Goal: Task Accomplishment & Management: Complete application form

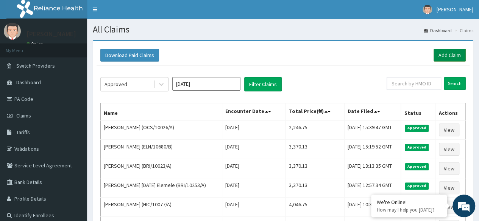
click at [449, 56] on link "Add Claim" at bounding box center [449, 55] width 32 height 13
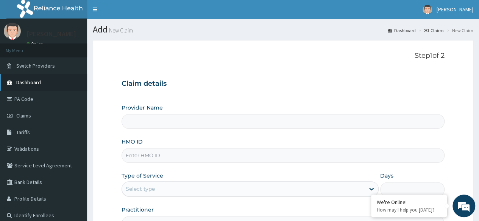
click at [34, 83] on span "Dashboard" at bounding box center [28, 82] width 25 height 7
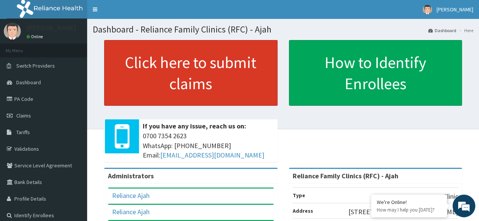
click at [163, 80] on link "Click here to submit claims" at bounding box center [190, 73] width 173 height 66
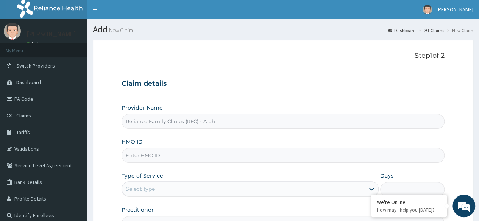
click at [154, 157] on input "HMO ID" at bounding box center [282, 155] width 323 height 15
paste input "SWF/10538/A"
type input "SWF/10538/A"
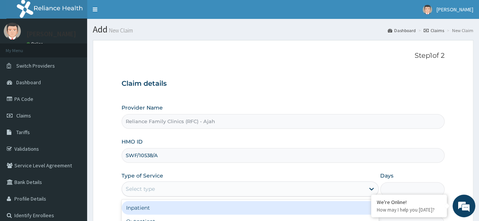
click at [163, 184] on div "Select type" at bounding box center [243, 189] width 243 height 12
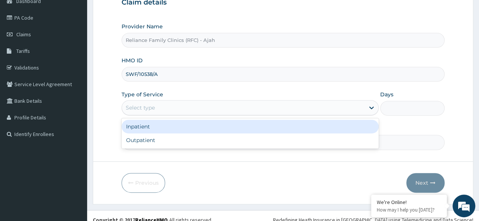
scroll to position [82, 0]
click at [188, 143] on div "Outpatient" at bounding box center [249, 140] width 257 height 14
type input "1"
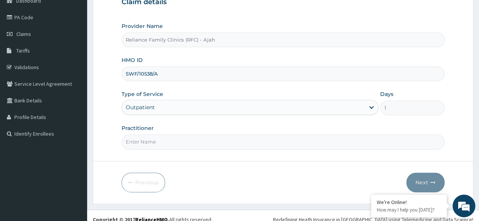
click at [192, 142] on input "Practitioner" at bounding box center [282, 142] width 323 height 15
type input "Dr. locum"
click at [432, 181] on icon "button" at bounding box center [432, 182] width 5 height 5
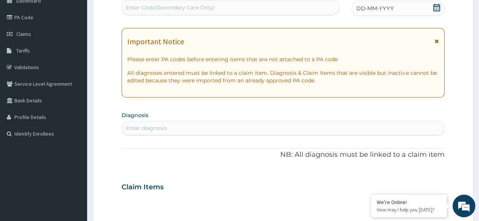
click at [395, 7] on div "DD-MM-YYYY" at bounding box center [397, 8] width 93 height 15
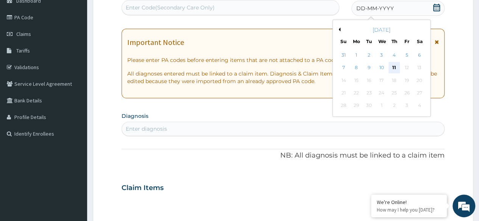
click at [392, 68] on div "11" at bounding box center [393, 67] width 11 height 11
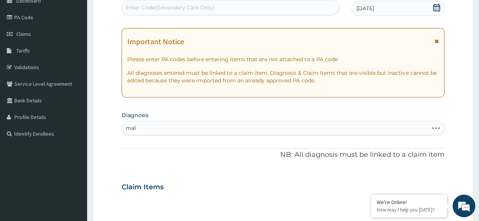
type input "mala"
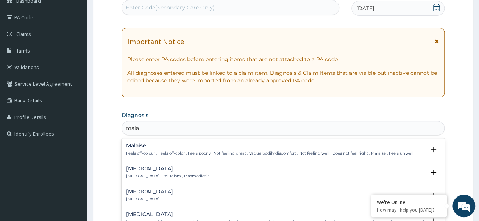
click at [175, 175] on p "Malaria , Paludism , Plasmodiosis" at bounding box center [167, 176] width 83 height 5
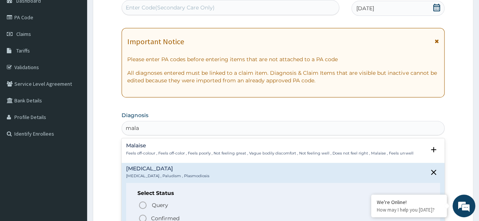
click at [142, 217] on icon "status option filled" at bounding box center [142, 218] width 9 height 9
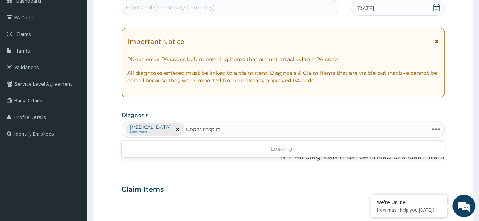
type input "upper respirat"
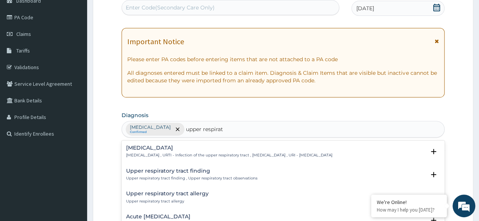
click at [189, 147] on h4 "Upper respiratory infection" at bounding box center [229, 148] width 206 height 6
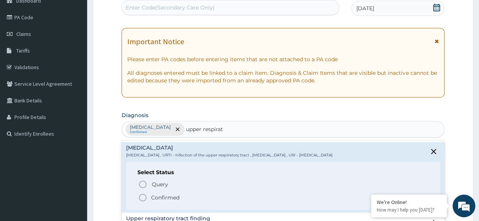
click at [143, 196] on icon "status option filled" at bounding box center [142, 197] width 9 height 9
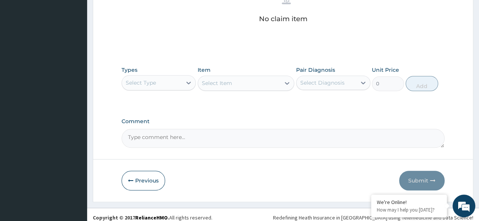
scroll to position [323, 0]
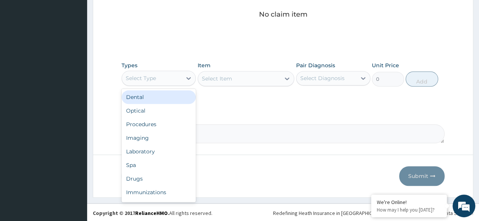
click at [154, 123] on div "Procedures" at bounding box center [158, 125] width 74 height 14
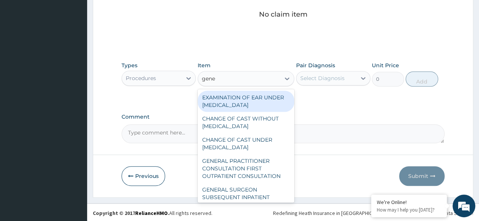
type input "gener"
click at [243, 174] on div "GENERAL PRACTITIONER CONSULTATION FIRST OUTPATIENT CONSULTATION" at bounding box center [246, 168] width 97 height 29
type input "3370.125"
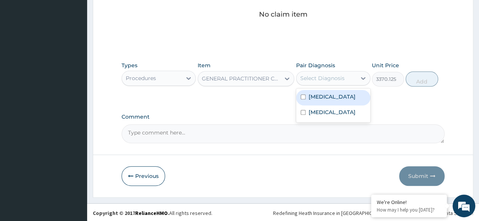
click at [337, 101] on div "Malaria" at bounding box center [333, 98] width 74 height 16
checkbox input "true"
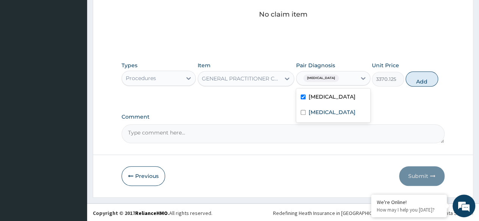
click at [332, 112] on label "Upper respiratory infection" at bounding box center [331, 113] width 47 height 8
checkbox input "true"
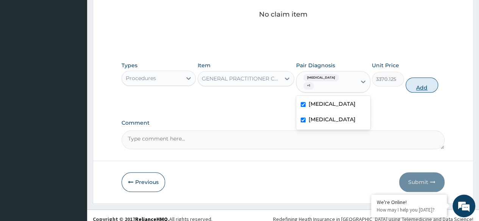
click at [422, 80] on button "Add" at bounding box center [421, 85] width 32 height 15
type input "0"
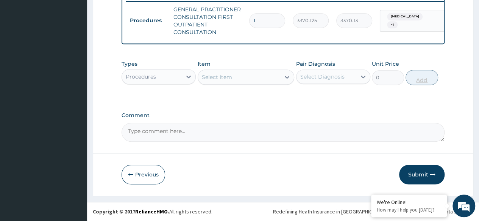
scroll to position [304, 0]
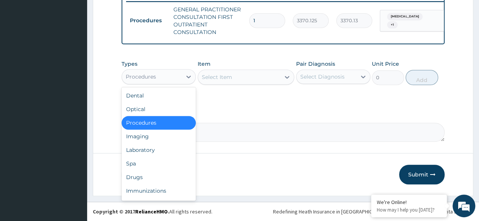
click at [162, 153] on div "Laboratory" at bounding box center [158, 150] width 74 height 14
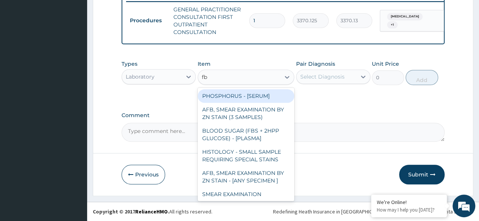
type input "fbc"
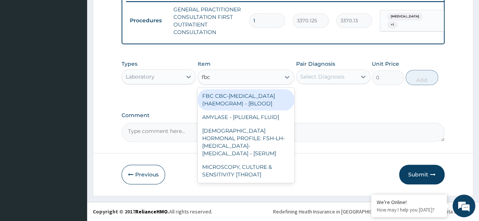
click at [264, 104] on div "FBC CBC-COMPLETE BLOOD COUNT (HAEMOGRAM) - [BLOOD]" at bounding box center [246, 99] width 97 height 21
type input "4085"
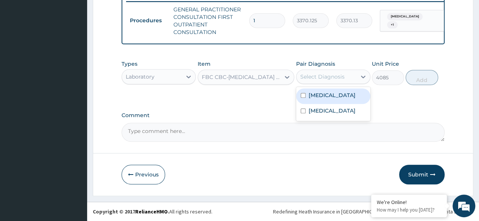
click at [341, 101] on div "Malaria" at bounding box center [333, 97] width 74 height 16
checkbox input "true"
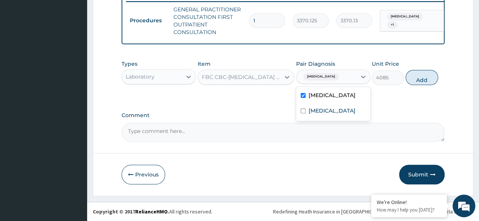
click at [342, 115] on label "Upper respiratory infection" at bounding box center [331, 111] width 47 height 8
checkbox input "true"
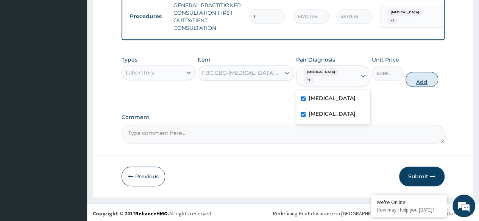
click at [422, 83] on button "Add" at bounding box center [421, 79] width 32 height 15
type input "0"
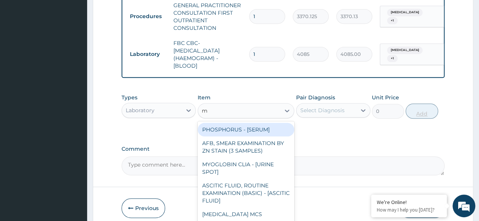
type input "ma"
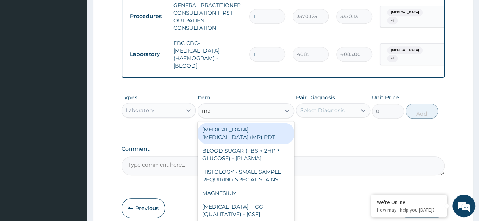
click at [274, 134] on div "MALARIA PARASITE (MP) RDT" at bounding box center [246, 133] width 97 height 21
type input "1531.875"
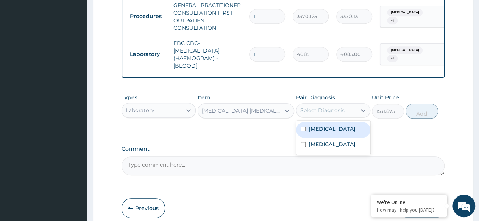
click at [345, 138] on div "Malaria" at bounding box center [333, 130] width 74 height 16
checkbox input "true"
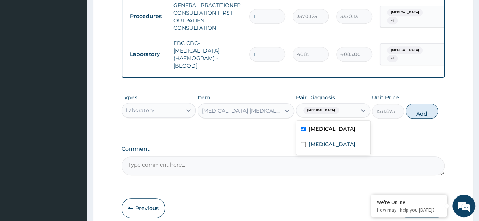
click at [335, 148] on label "Upper respiratory infection" at bounding box center [331, 145] width 47 height 8
checkbox input "true"
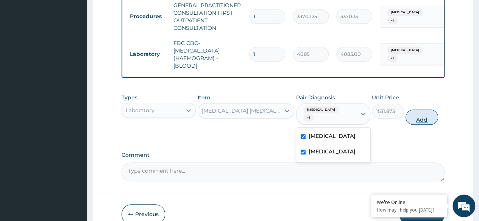
click at [423, 121] on button "Add" at bounding box center [421, 117] width 32 height 15
type input "0"
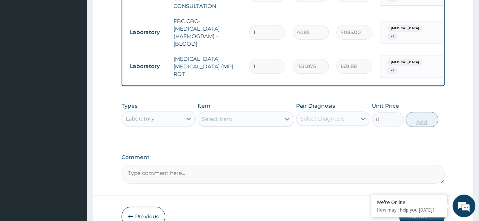
scroll to position [369, 0]
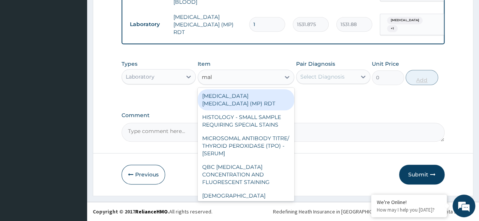
type input "mala"
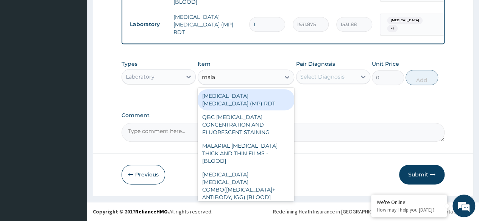
click at [259, 146] on div "MALARIAL PARASITE THICK AND THIN FILMS - [BLOOD]" at bounding box center [246, 153] width 97 height 29
type input "1531.875"
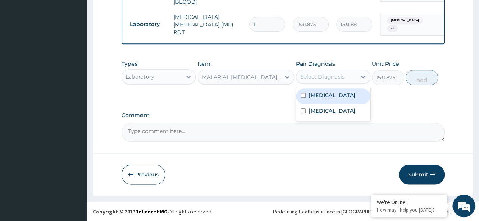
click at [319, 95] on label "Malaria" at bounding box center [331, 96] width 47 height 8
checkbox input "true"
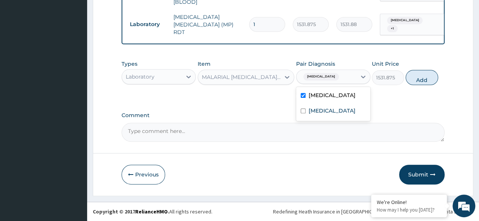
click at [316, 114] on label "Upper respiratory infection" at bounding box center [331, 111] width 47 height 8
checkbox input "true"
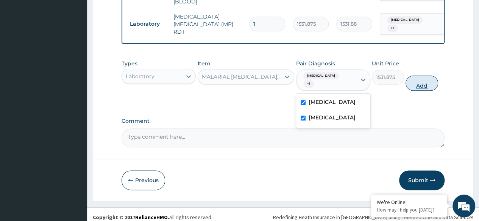
click at [425, 79] on button "Add" at bounding box center [421, 83] width 32 height 15
type input "0"
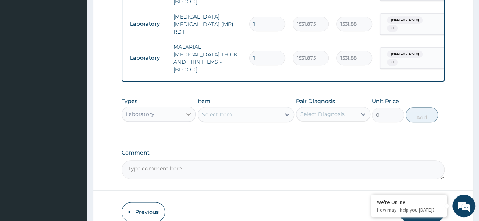
click at [185, 111] on icon at bounding box center [189, 115] width 8 height 8
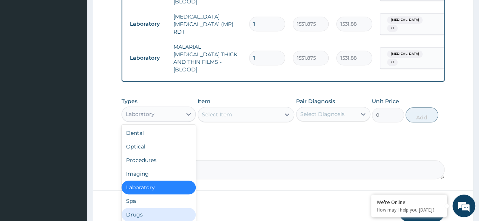
click at [154, 209] on div "Drugs" at bounding box center [158, 215] width 74 height 14
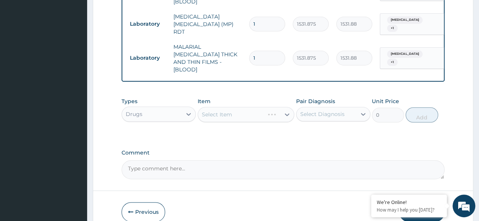
click at [252, 110] on div "Select Item" at bounding box center [246, 114] width 97 height 15
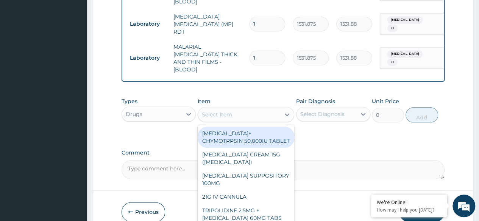
click at [272, 109] on div "Select Item" at bounding box center [239, 115] width 82 height 12
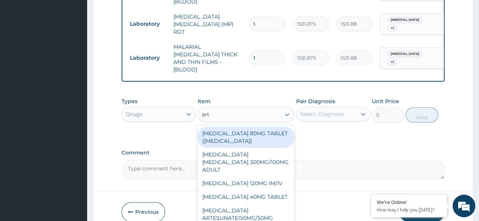
type input "arte"
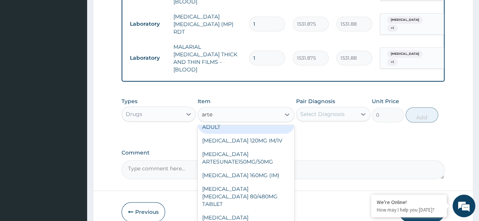
scroll to position [25, 0]
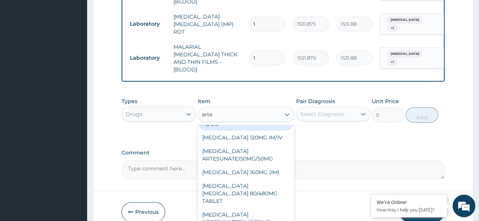
click at [254, 179] on div "ARTEMETHER LUMEFANTRINE 80/480MG TABLET" at bounding box center [246, 193] width 97 height 29
type input "450"
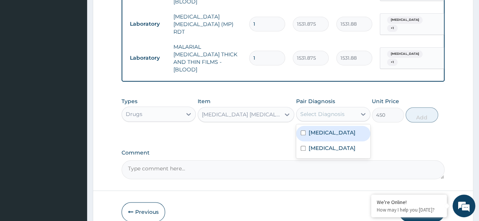
click at [334, 129] on div "Malaria" at bounding box center [333, 134] width 74 height 16
checkbox input "true"
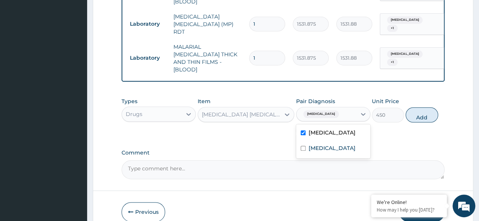
click at [329, 146] on label "Upper respiratory infection" at bounding box center [331, 149] width 47 height 8
checkbox input "true"
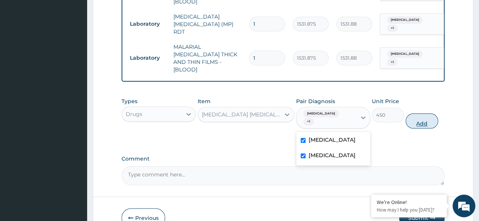
click at [421, 114] on button "Add" at bounding box center [421, 121] width 32 height 15
type input "0"
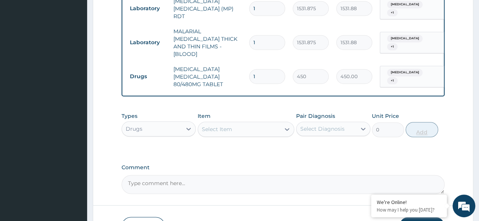
scroll to position [384, 0]
click at [234, 123] on div "Select Item" at bounding box center [239, 129] width 82 height 12
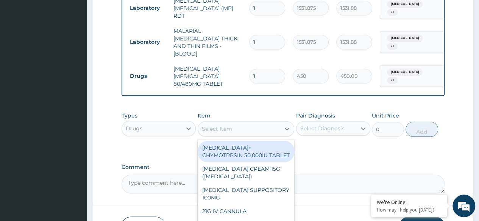
click at [245, 123] on div "Select Item" at bounding box center [239, 129] width 82 height 12
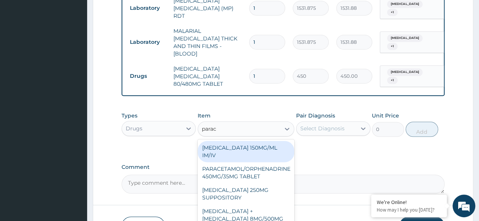
type input "parace"
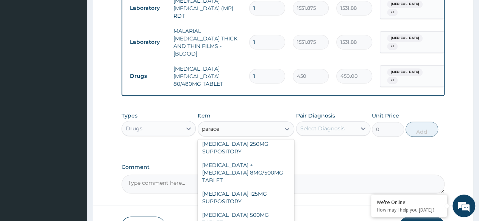
scroll to position [86, 0]
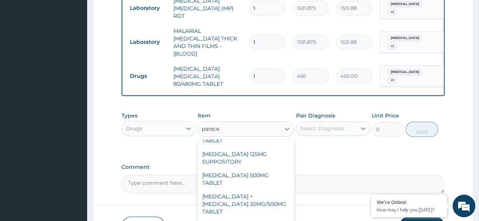
click at [263, 169] on div "PARACETAMOL 500MG TABLET" at bounding box center [246, 179] width 97 height 21
type input "30"
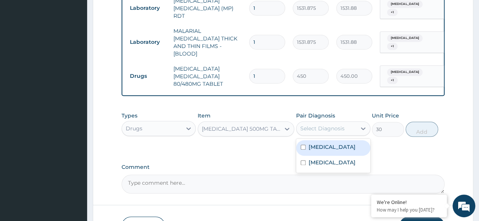
click at [337, 140] on div "Malaria" at bounding box center [333, 148] width 74 height 16
checkbox input "true"
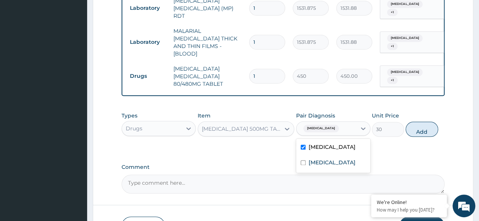
click at [336, 159] on label "Upper respiratory infection" at bounding box center [331, 163] width 47 height 8
checkbox input "true"
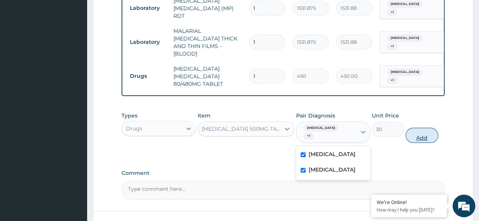
click at [421, 128] on button "Add" at bounding box center [421, 135] width 32 height 15
type input "0"
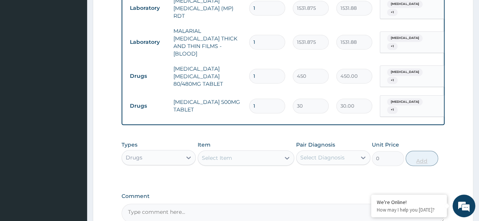
type input "18"
type input "540.00"
type input "18"
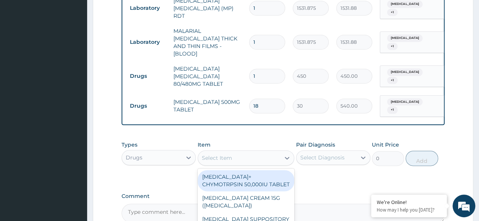
click at [235, 152] on div "Select Item" at bounding box center [239, 158] width 82 height 12
type input "lorat"
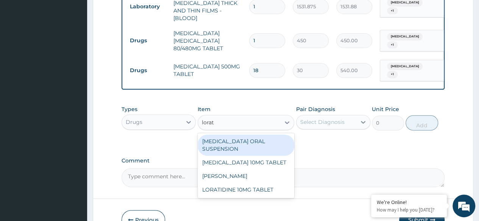
scroll to position [443, 0]
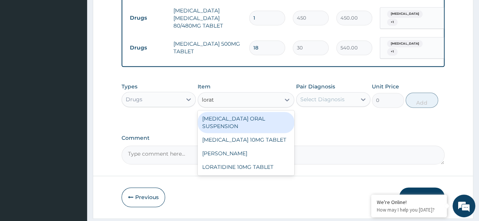
click at [266, 160] on div "LORATIDINE 10MG TABLET" at bounding box center [246, 167] width 97 height 14
type input "96"
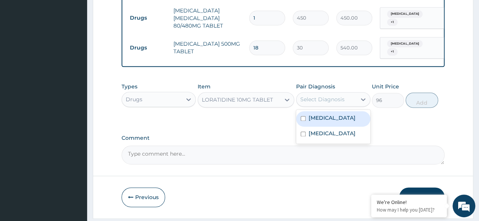
click at [344, 111] on div "Malaria" at bounding box center [333, 119] width 74 height 16
checkbox input "true"
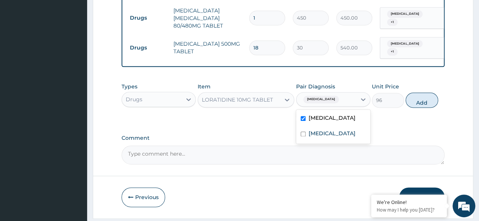
click at [342, 130] on label "Upper respiratory infection" at bounding box center [331, 134] width 47 height 8
checkbox input "true"
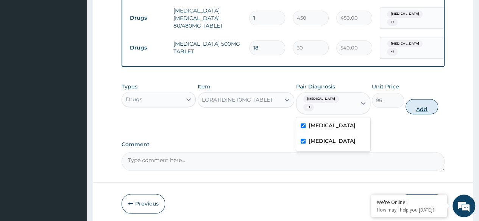
click at [421, 99] on button "Add" at bounding box center [421, 106] width 32 height 15
type input "0"
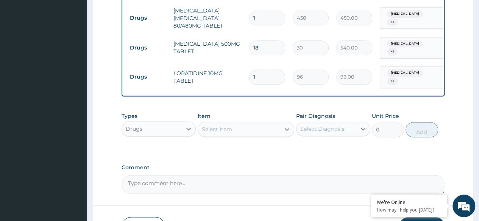
type input "0.00"
type input "3"
type input "288.00"
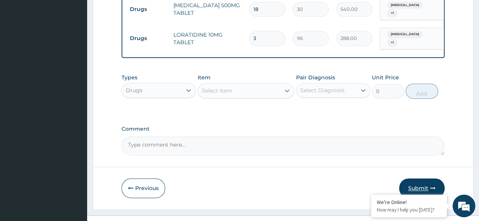
click at [430, 186] on icon "button" at bounding box center [432, 188] width 5 height 5
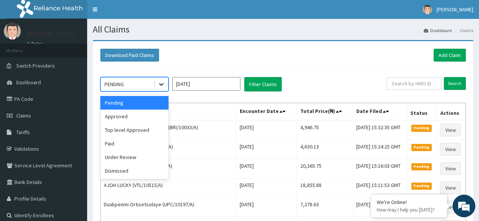
click at [160, 84] on icon at bounding box center [161, 85] width 5 height 3
click at [151, 115] on div "Approved" at bounding box center [134, 117] width 68 height 14
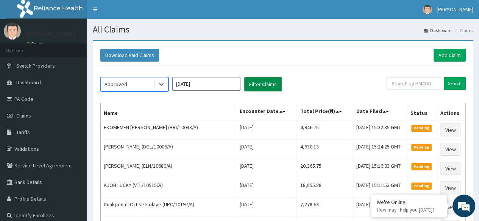
click at [261, 87] on button "Filter Claims" at bounding box center [262, 84] width 37 height 14
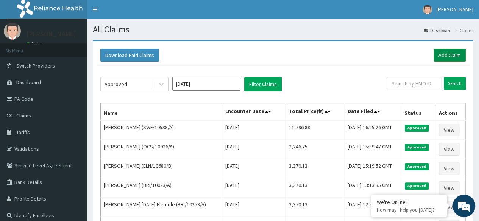
drag, startPoint x: 442, startPoint y: 63, endPoint x: 445, endPoint y: 60, distance: 4.0
click at [445, 60] on div "Download Paid Claims Add Claim" at bounding box center [283, 55] width 373 height 21
click at [445, 60] on link "Add Claim" at bounding box center [449, 55] width 32 height 13
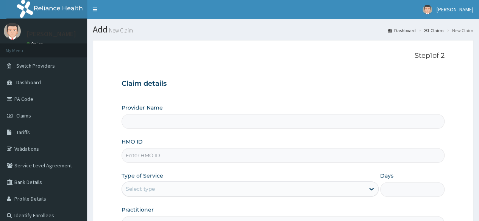
click at [162, 162] on input "HMO ID" at bounding box center [282, 155] width 323 height 15
paste input "IKO/10032/A"
type input "IKO/10032/A"
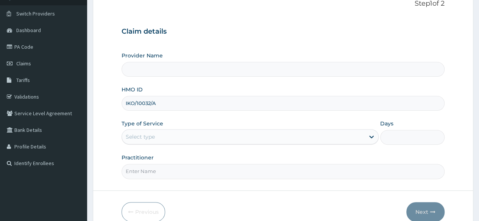
scroll to position [88, 0]
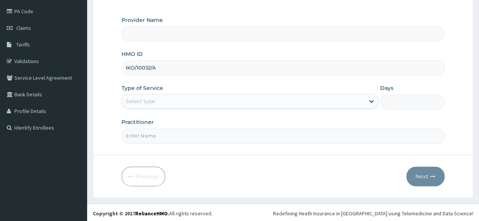
type input "Reliance Family Clinics (RFC) - Ajah"
type input "IKO/10032/A"
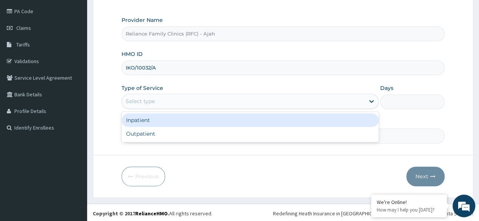
click at [170, 137] on div "Outpatient" at bounding box center [249, 134] width 257 height 14
type input "1"
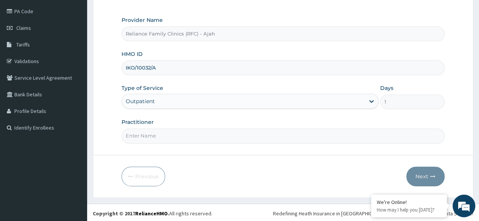
click at [183, 138] on input "Practitioner" at bounding box center [282, 136] width 323 height 15
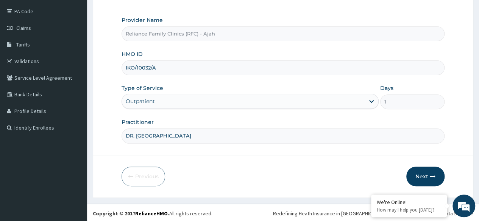
type input "DR. LOCUM"
click at [437, 181] on button "Next" at bounding box center [425, 177] width 38 height 20
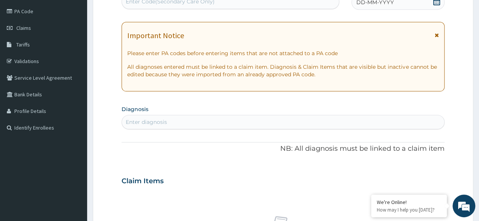
click at [424, 8] on div "DD-MM-YYYY" at bounding box center [397, 2] width 93 height 15
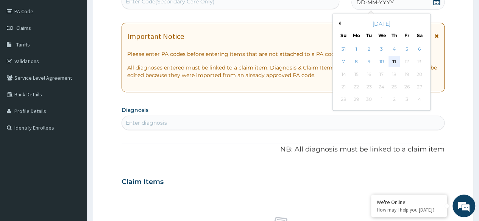
click at [392, 62] on div "11" at bounding box center [393, 61] width 11 height 11
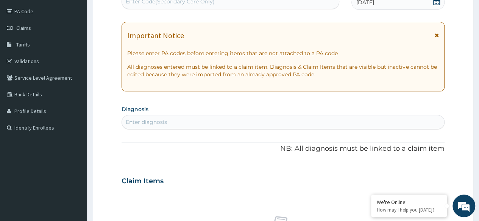
scroll to position [86, 0]
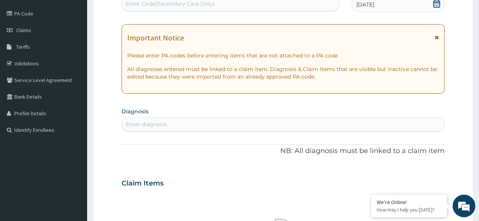
click at [275, 6] on div "Enter Code(Secondary Care Only)" at bounding box center [230, 4] width 216 height 12
paste input "PA/47E458"
type input "PA/47E458"
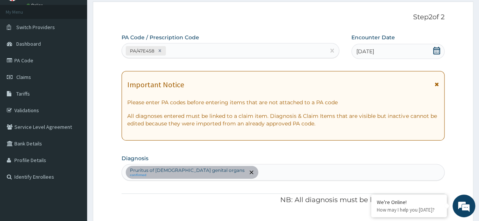
scroll to position [0, 0]
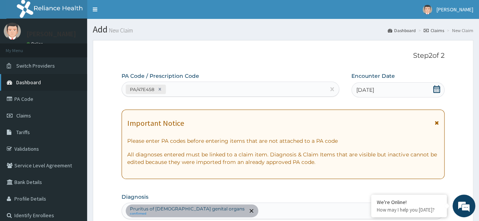
click at [37, 79] on span "Dashboard" at bounding box center [28, 82] width 25 height 7
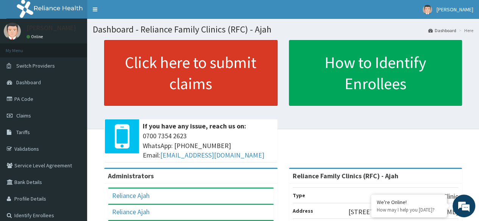
click at [215, 76] on link "Click here to submit claims" at bounding box center [190, 73] width 173 height 66
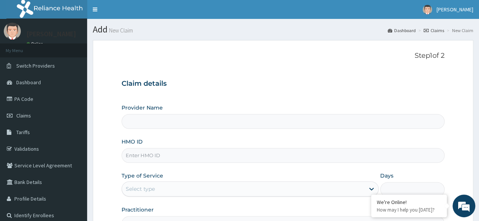
type input "Reliance Family Clinics (RFC) - Ajah"
click at [157, 155] on input "HMO ID" at bounding box center [282, 155] width 323 height 15
paste input "IKO/10032/A"
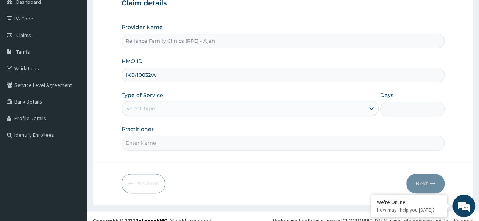
scroll to position [88, 0]
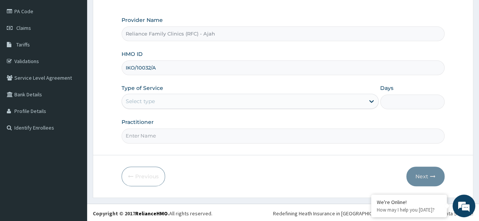
type input "IKO/10032/A"
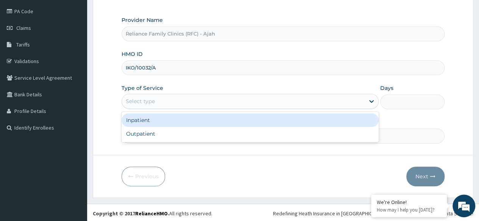
click at [172, 136] on div "Outpatient" at bounding box center [249, 134] width 257 height 14
type input "1"
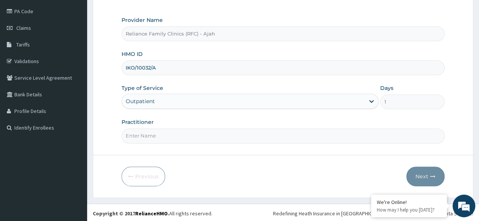
click at [174, 135] on input "Practitioner" at bounding box center [282, 136] width 323 height 15
click at [196, 136] on input "Practitioner" at bounding box center [282, 136] width 323 height 15
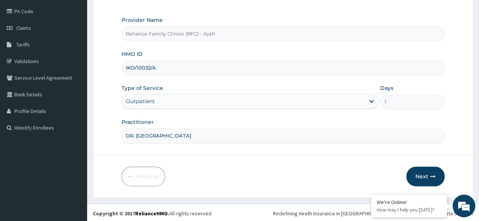
type input "DR. LOCUM"
click at [430, 176] on icon "button" at bounding box center [432, 176] width 5 height 5
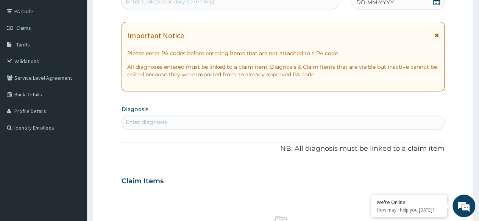
click at [372, 3] on span "DD-MM-YYYY" at bounding box center [374, 2] width 37 height 8
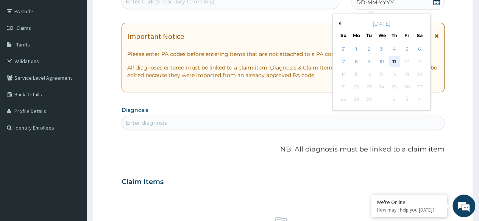
click at [392, 61] on div "11" at bounding box center [393, 61] width 11 height 11
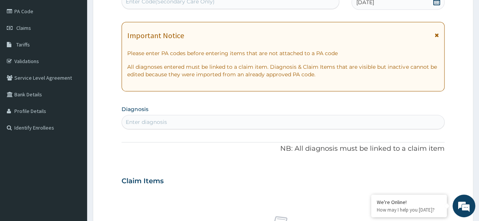
scroll to position [86, 0]
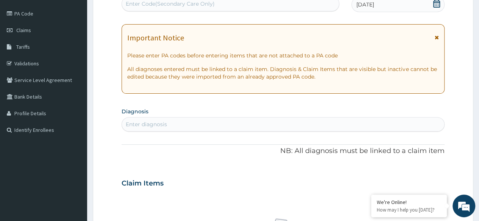
click at [223, 3] on div "Enter Code(Secondary Care Only)" at bounding box center [230, 4] width 216 height 12
paste input "PA/E3393F"
type input "PA/E3393F"
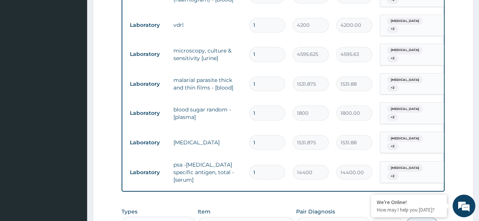
scroll to position [654, 0]
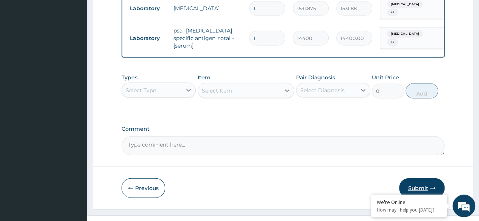
click at [424, 181] on button "Submit" at bounding box center [421, 189] width 45 height 20
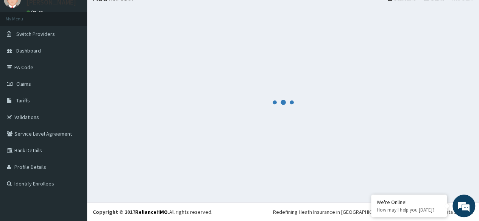
scroll to position [781, 0]
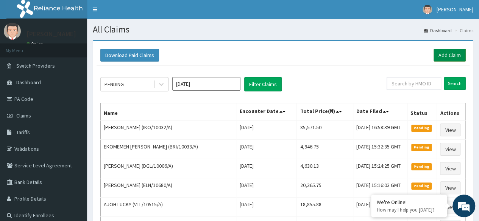
click at [445, 55] on link "Add Claim" at bounding box center [449, 55] width 32 height 13
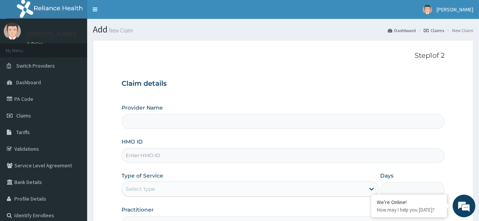
type input "Reliance Family Clinics (RFC) - Ajah"
click at [209, 153] on input "HMO ID" at bounding box center [282, 155] width 323 height 15
paste input "KOK/10001/A"
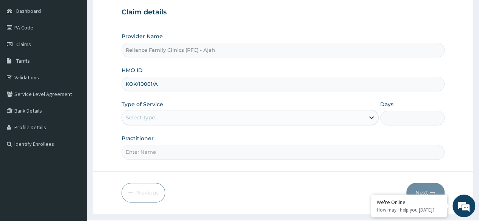
scroll to position [88, 0]
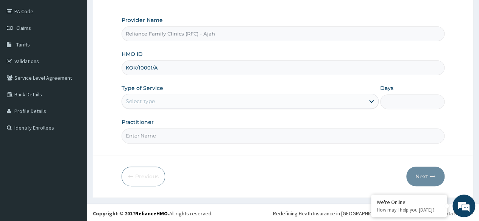
type input "KOK/10001/A"
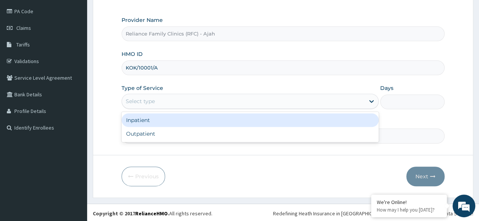
click at [163, 134] on div "Outpatient" at bounding box center [249, 134] width 257 height 14
type input "1"
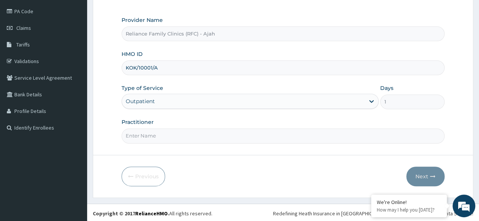
click at [163, 138] on input "Practitioner" at bounding box center [282, 136] width 323 height 15
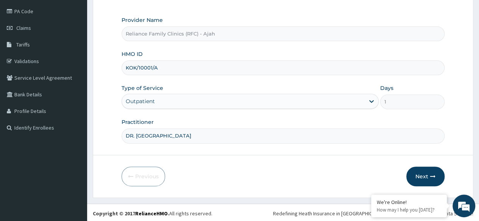
type input "DR. LOCUM"
click at [425, 177] on button "Next" at bounding box center [425, 177] width 38 height 20
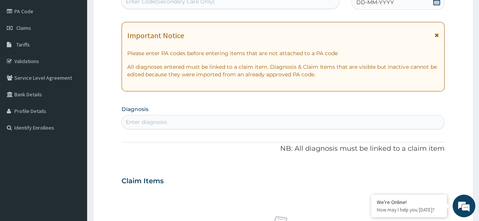
click at [397, 6] on div "DD-MM-YYYY" at bounding box center [397, 2] width 93 height 15
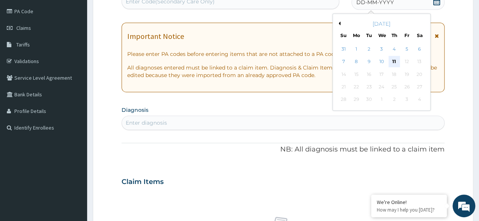
click at [395, 62] on div "11" at bounding box center [393, 61] width 11 height 11
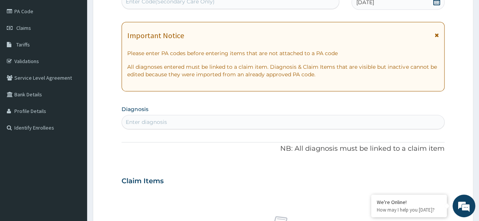
click at [167, 126] on div "Enter diagnosis" at bounding box center [283, 122] width 322 height 12
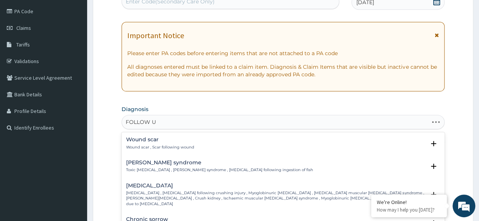
type input "FOLLOW UP"
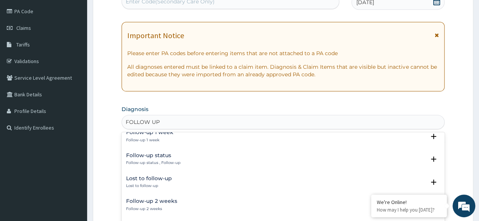
scroll to position [77, 0]
click at [168, 158] on div "Follow-up status Follow-up status , Follow-up" at bounding box center [153, 158] width 54 height 13
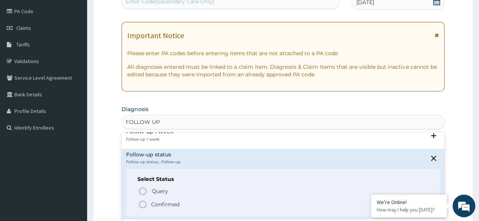
click at [141, 204] on icon "status option filled" at bounding box center [142, 204] width 9 height 9
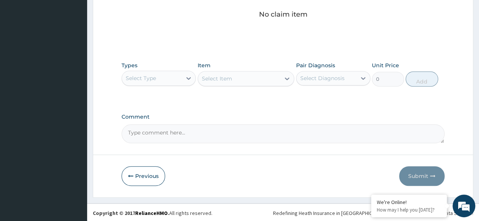
scroll to position [322, 0]
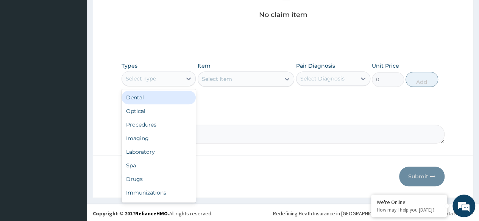
click at [167, 123] on div "Procedures" at bounding box center [158, 125] width 74 height 14
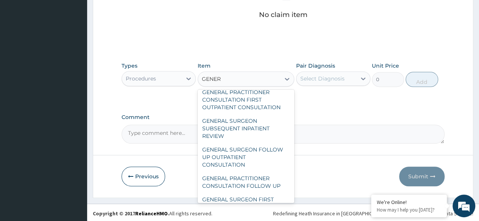
scroll to position [124, 0]
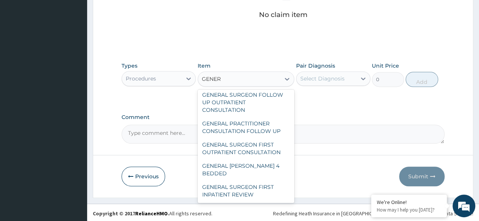
type input "GENER"
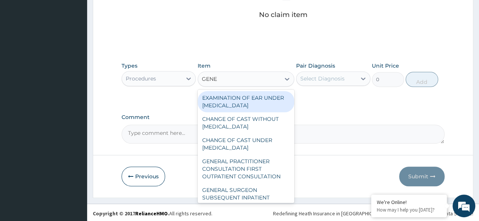
type input "GENER"
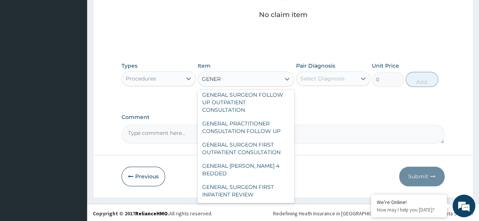
click at [260, 135] on div "GENERAL PRACTITIONER CONSULTATION FOLLOW UP" at bounding box center [246, 127] width 97 height 21
type input "2246.75"
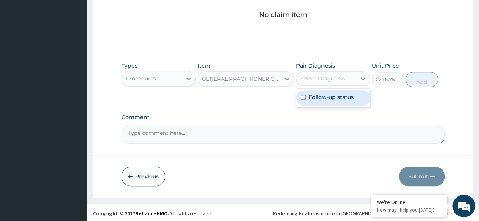
click at [339, 97] on label "Follow-up status" at bounding box center [330, 97] width 45 height 8
checkbox input "true"
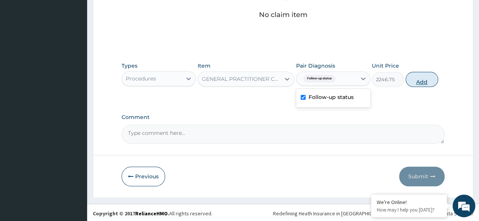
click at [426, 83] on button "Add" at bounding box center [421, 79] width 32 height 15
type input "0"
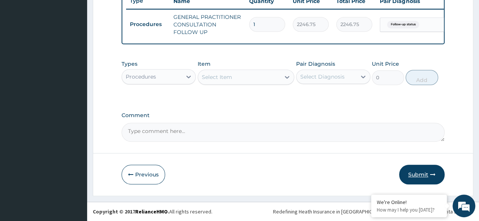
click at [422, 178] on button "Submit" at bounding box center [421, 175] width 45 height 20
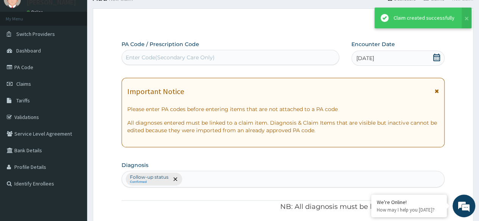
scroll to position [297, 0]
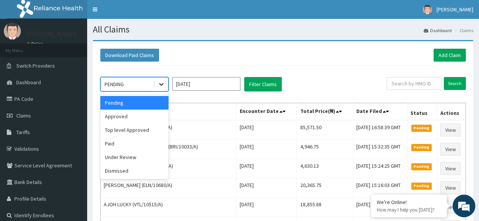
click at [160, 84] on icon at bounding box center [161, 85] width 5 height 3
click at [151, 116] on div "Approved" at bounding box center [134, 117] width 68 height 14
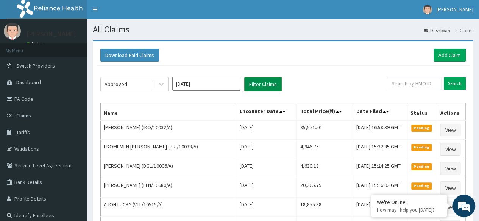
click at [270, 84] on button "Filter Claims" at bounding box center [262, 84] width 37 height 14
